Goal: Task Accomplishment & Management: Manage account settings

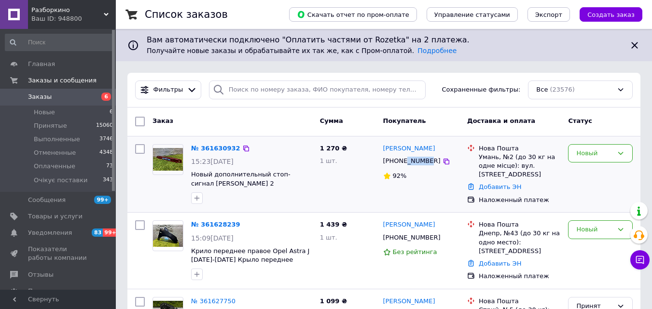
drag, startPoint x: 426, startPoint y: 159, endPoint x: 404, endPoint y: 167, distance: 23.5
click at [404, 166] on div "[PHONE_NUMBER]" at bounding box center [411, 161] width 61 height 13
click at [404, 167] on div "[PHONE_NUMBER]" at bounding box center [411, 161] width 61 height 13
click at [395, 162] on div "+380991327679" at bounding box center [411, 161] width 61 height 13
drag, startPoint x: 394, startPoint y: 162, endPoint x: 428, endPoint y: 164, distance: 33.9
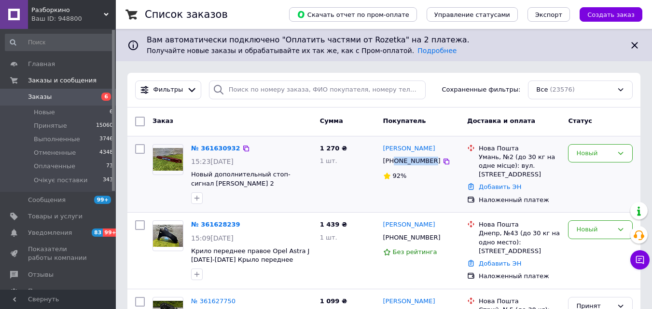
click at [428, 164] on div "[PHONE_NUMBER]" at bounding box center [411, 161] width 61 height 13
copy div "0991327679"
drag, startPoint x: 435, startPoint y: 151, endPoint x: 384, endPoint y: 147, distance: 50.8
click at [384, 147] on div "[PERSON_NAME]" at bounding box center [421, 148] width 79 height 11
copy link "[PERSON_NAME]"
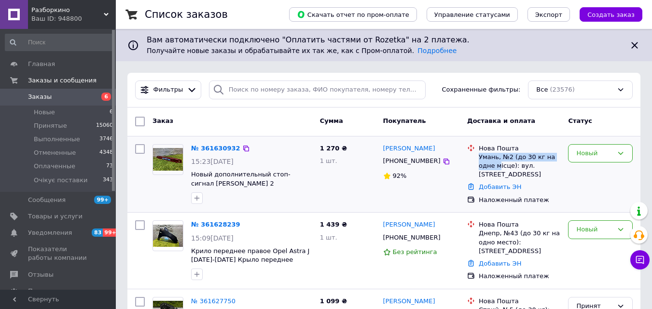
drag, startPoint x: 479, startPoint y: 160, endPoint x: 527, endPoint y: 174, distance: 49.9
click at [515, 169] on div "Умань, №2 (до 30 кг на одне місце): вул. [STREET_ADDRESS]" at bounding box center [520, 166] width 82 height 27
click at [527, 174] on div "Умань, №2 (до 30 кг на одне місце): вул. [STREET_ADDRESS]" at bounding box center [520, 166] width 82 height 27
drag, startPoint x: 527, startPoint y: 174, endPoint x: 480, endPoint y: 157, distance: 50.0
click at [480, 157] on div "Умань, №2 (до 30 кг на одне місце): вул. [STREET_ADDRESS]" at bounding box center [520, 166] width 82 height 27
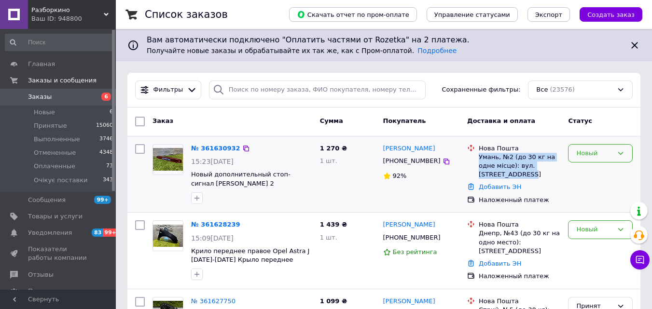
copy div "Умань, №2 (до 30 кг на одне місце): вул. [STREET_ADDRESS]"
click at [606, 156] on div "Новый" at bounding box center [594, 154] width 37 height 10
click at [599, 170] on li "Принят" at bounding box center [601, 174] width 64 height 18
click at [71, 92] on link "Заказы 6" at bounding box center [59, 97] width 119 height 16
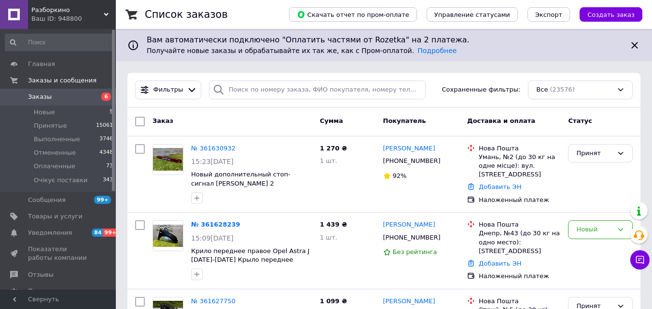
click at [304, 130] on div "Заказ Сумма Покупатель Доставка и оплата Статус" at bounding box center [383, 122] width 513 height 29
click at [74, 109] on li "Новые 5" at bounding box center [59, 113] width 119 height 14
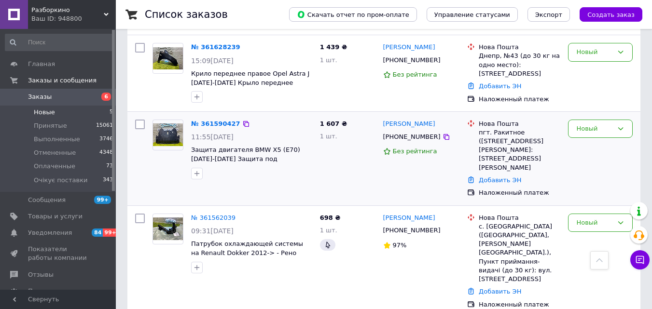
scroll to position [79, 0]
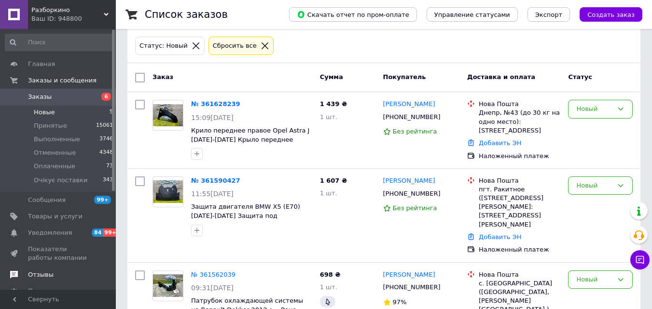
click at [65, 270] on link "Отзывы" at bounding box center [59, 275] width 119 height 16
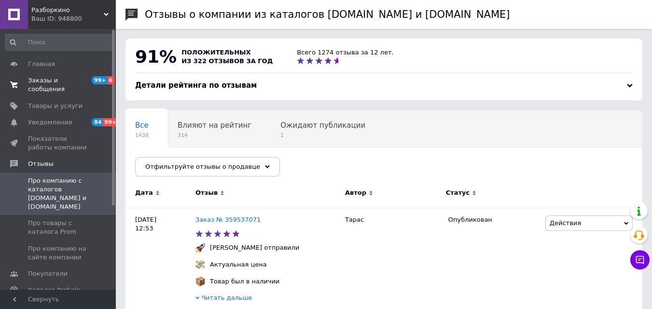
click at [88, 82] on span "Заказы и сообщения" at bounding box center [58, 84] width 61 height 17
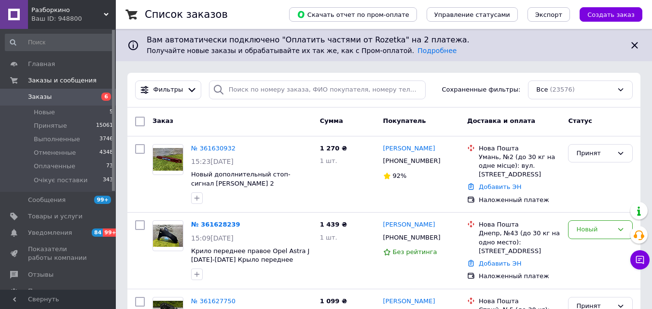
click at [82, 99] on span "Заказы" at bounding box center [58, 97] width 61 height 9
click at [91, 91] on link "Заказы 6" at bounding box center [59, 97] width 119 height 16
click at [104, 89] on link "Заказы 6" at bounding box center [59, 97] width 119 height 16
